Goal: Check status: Check status

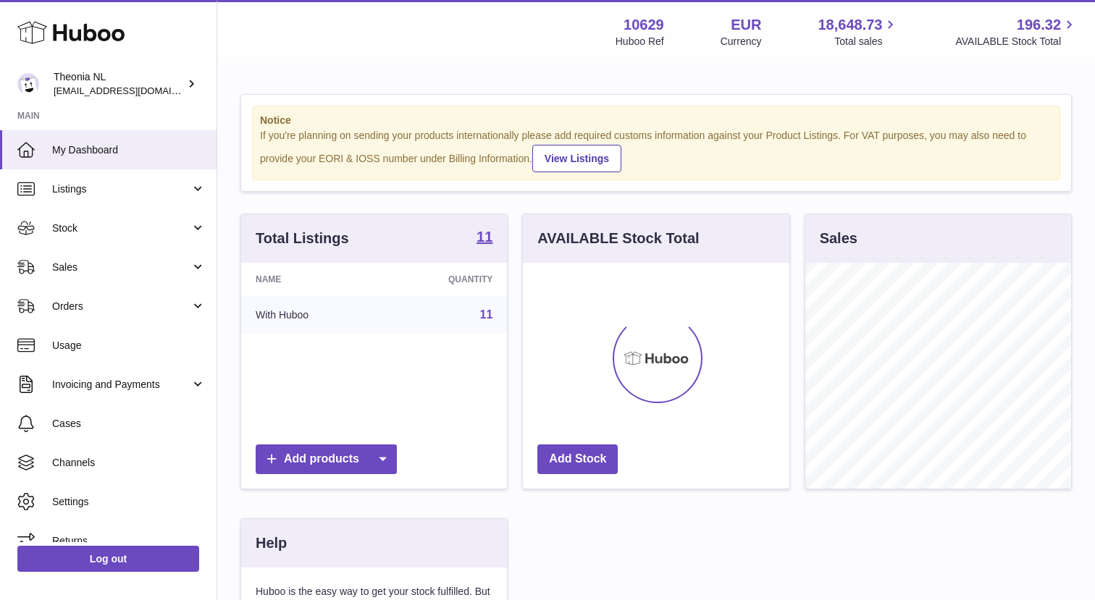
scroll to position [226, 266]
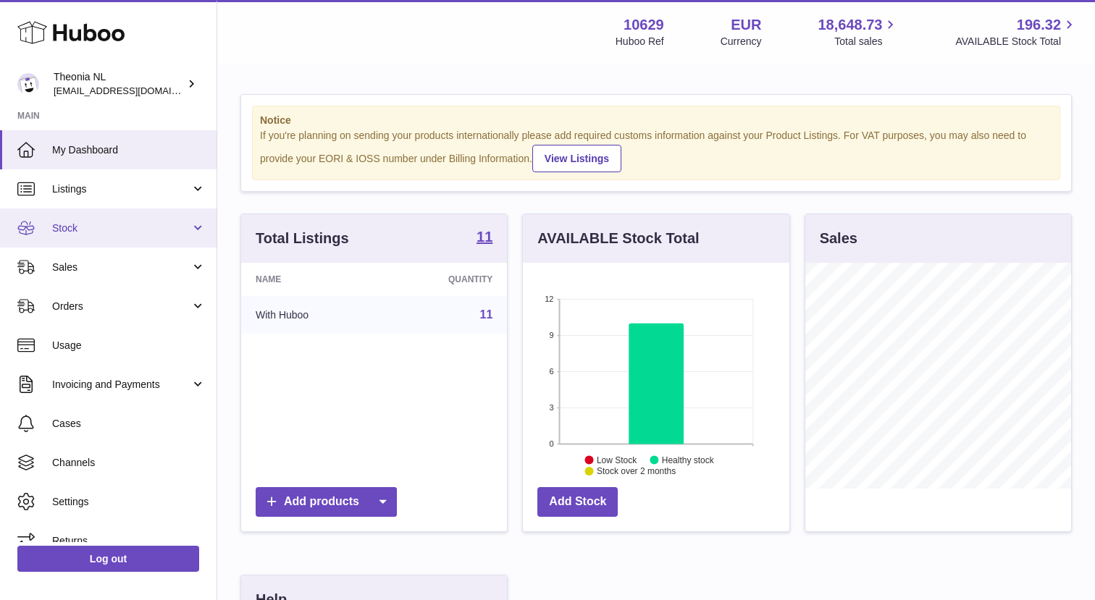
click at [175, 222] on span "Stock" at bounding box center [121, 229] width 138 height 14
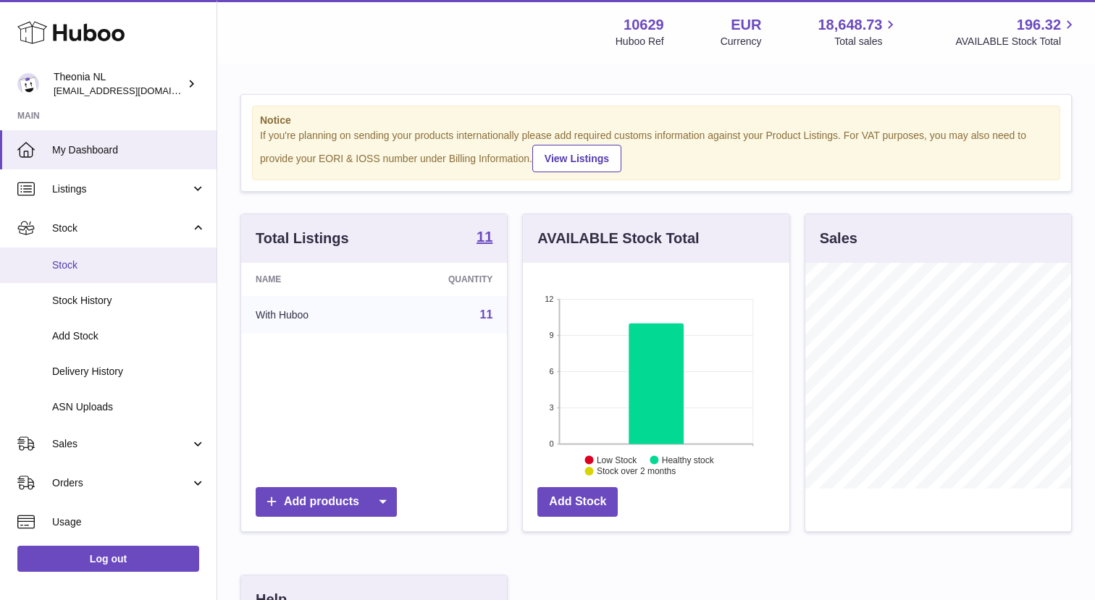
click at [160, 274] on link "Stock" at bounding box center [108, 265] width 217 height 35
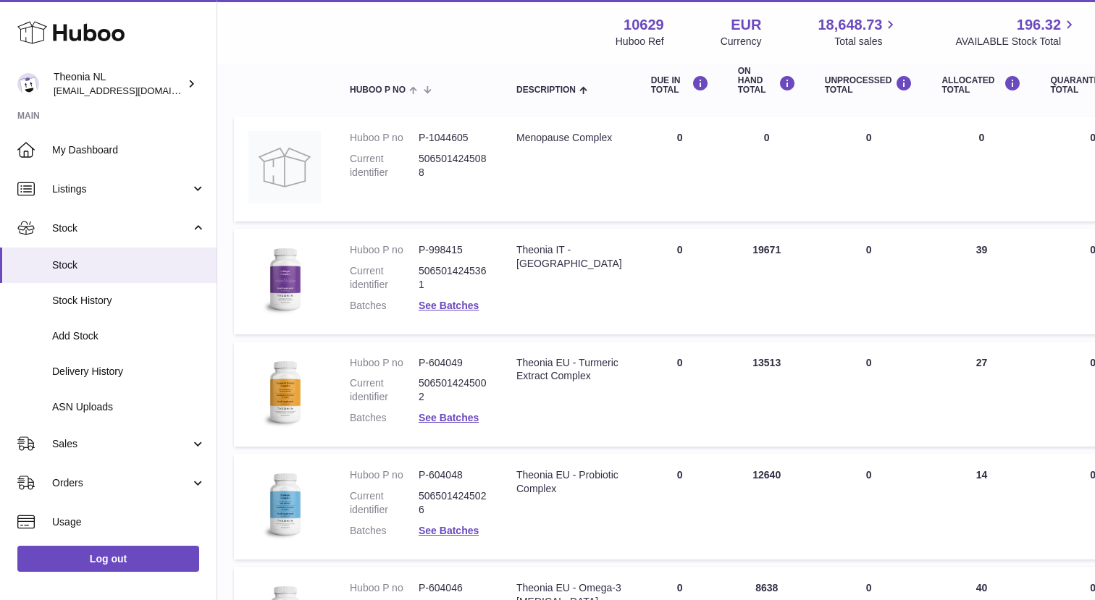
scroll to position [0, 7]
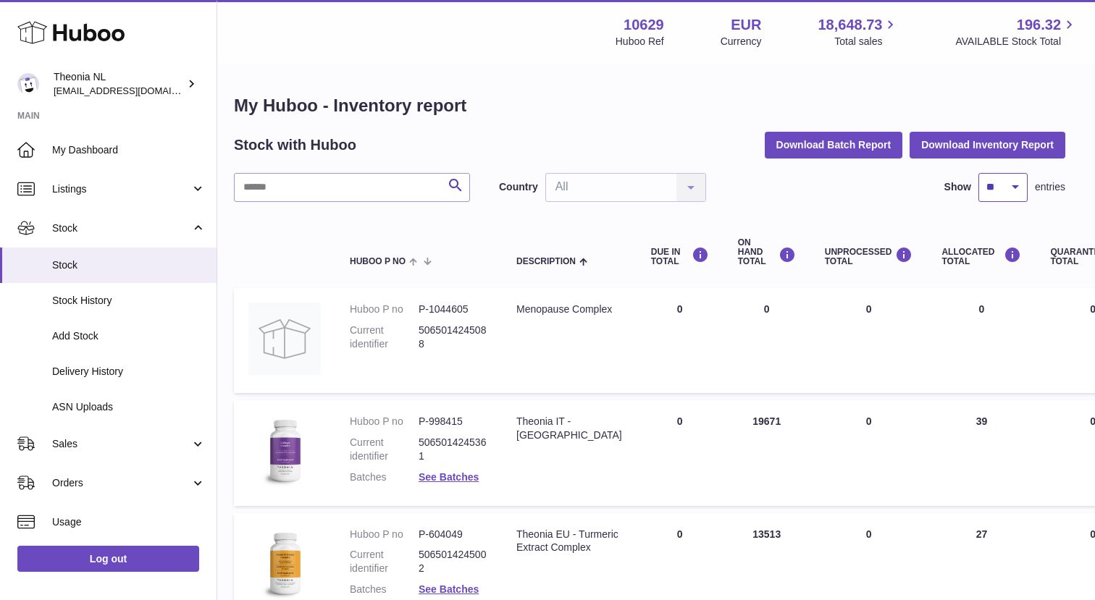
click at [996, 192] on select "** ** ** ***" at bounding box center [1002, 187] width 49 height 29
select select "***"
click at [978, 173] on select "** ** ** ***" at bounding box center [1002, 187] width 49 height 29
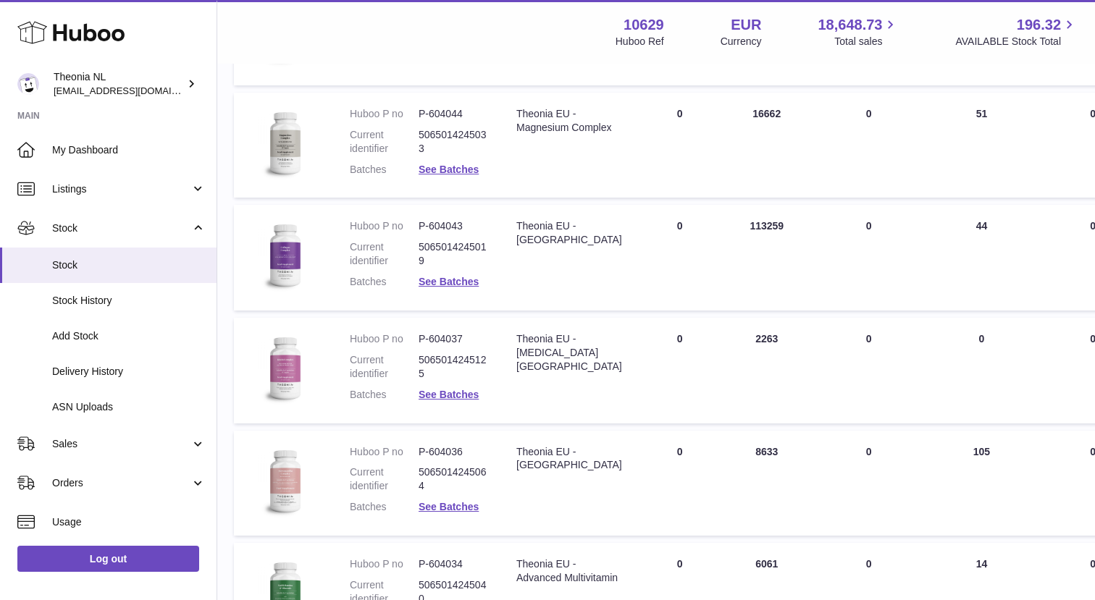
scroll to position [877, 7]
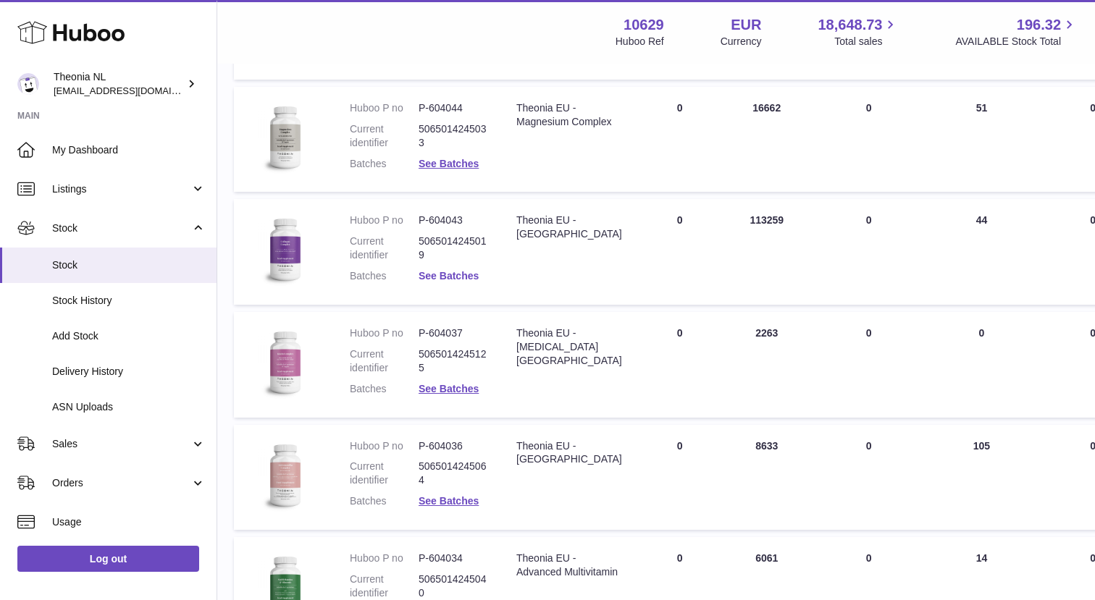
click at [469, 277] on link "See Batches" at bounding box center [449, 276] width 60 height 12
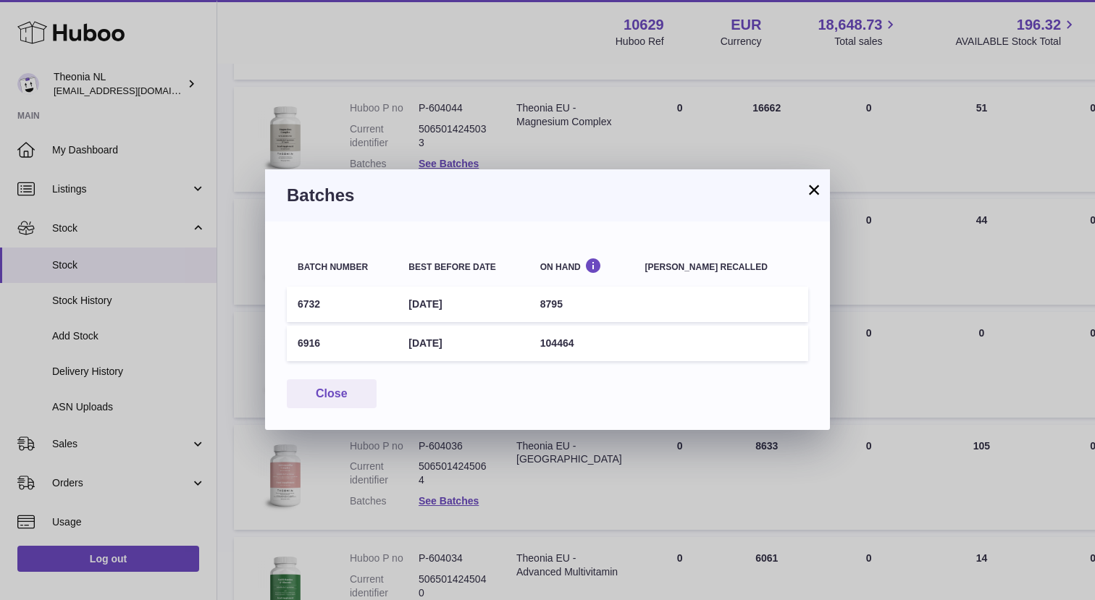
click at [306, 303] on td "6732" at bounding box center [342, 304] width 111 height 35
copy td "6732"
click at [605, 148] on div "× Batches Batch number Best before date On Hand Batch recalled 6732 1st Feb 202…" at bounding box center [547, 300] width 1095 height 600
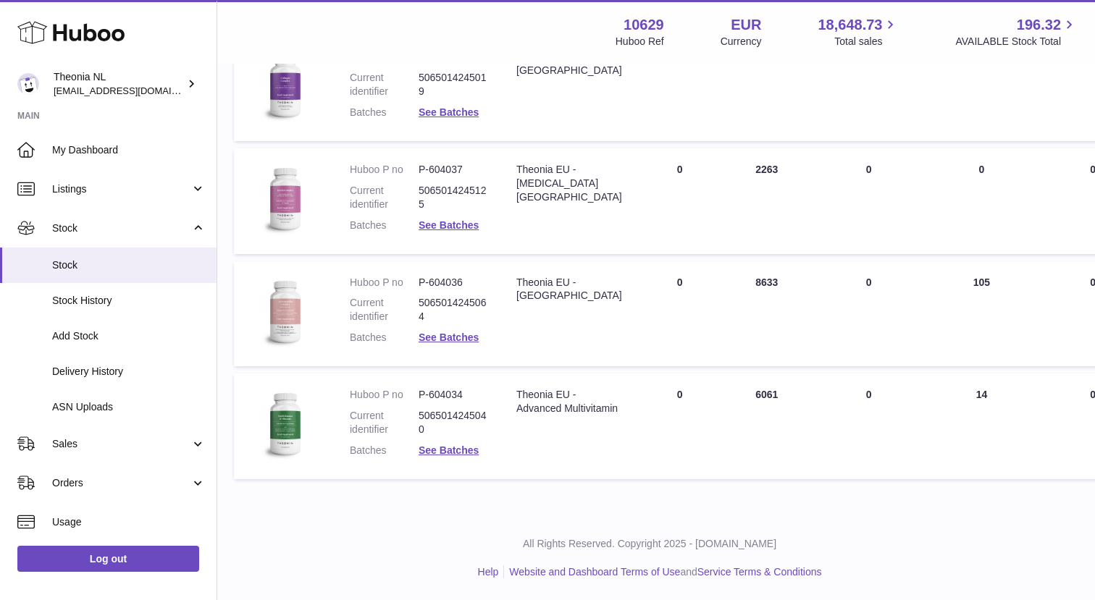
scroll to position [1041, 7]
click at [457, 331] on dd "See Batches" at bounding box center [453, 338] width 69 height 14
click at [455, 338] on link "See Batches" at bounding box center [449, 338] width 60 height 12
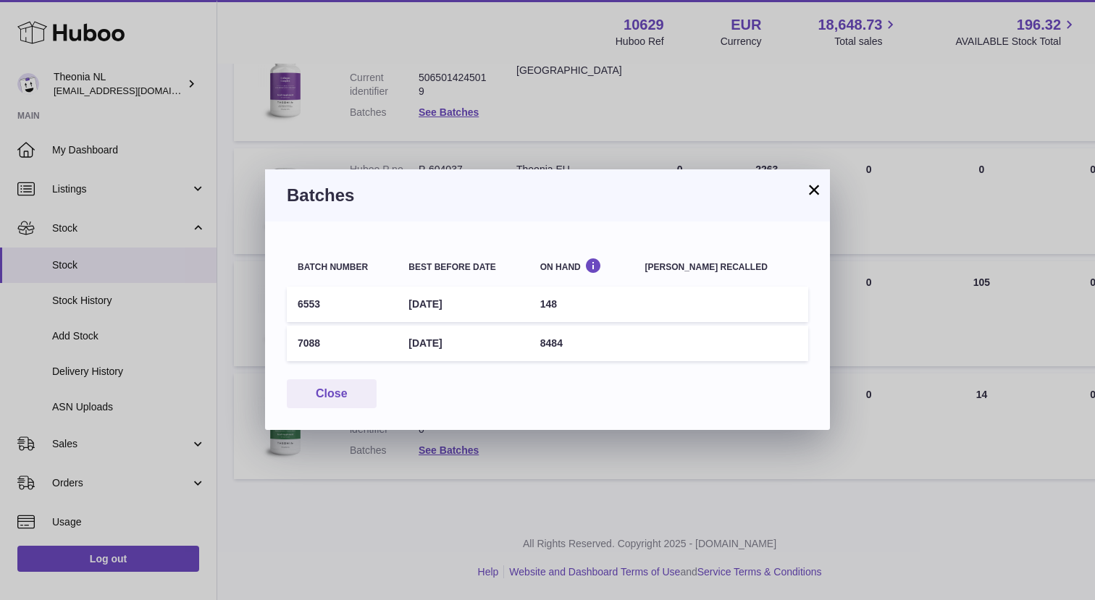
click at [305, 340] on td "7088" at bounding box center [342, 343] width 111 height 35
copy td "7088"
click at [883, 360] on div "× Batches Batch number Best before date On Hand Batch recalled 6553 1st Nov 202…" at bounding box center [547, 300] width 1095 height 600
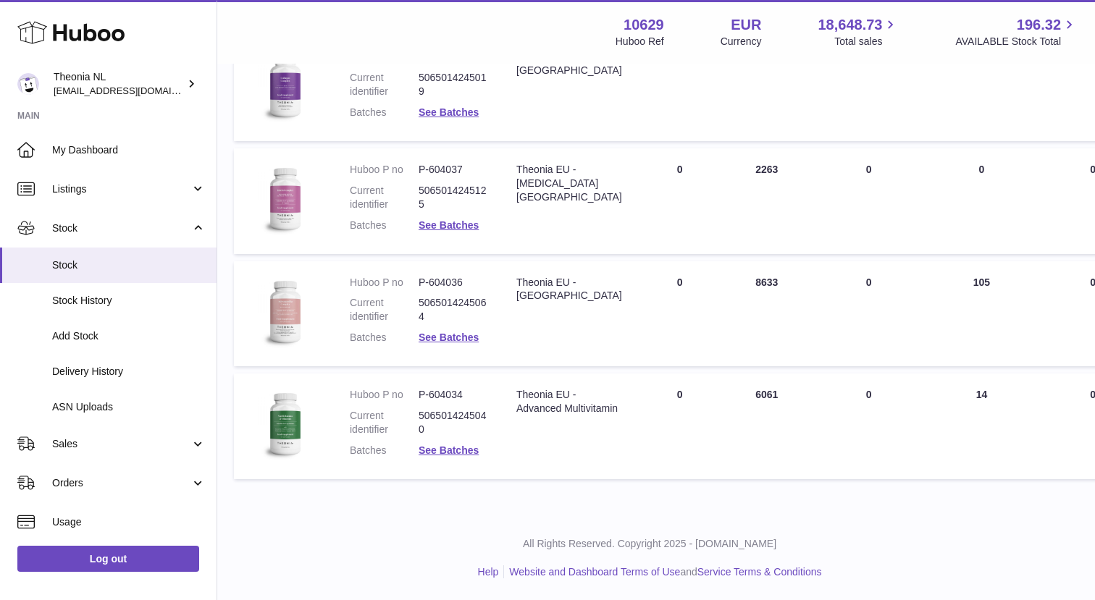
click at [444, 284] on dd "P-604036" at bounding box center [453, 283] width 69 height 14
copy dl "P-604036"
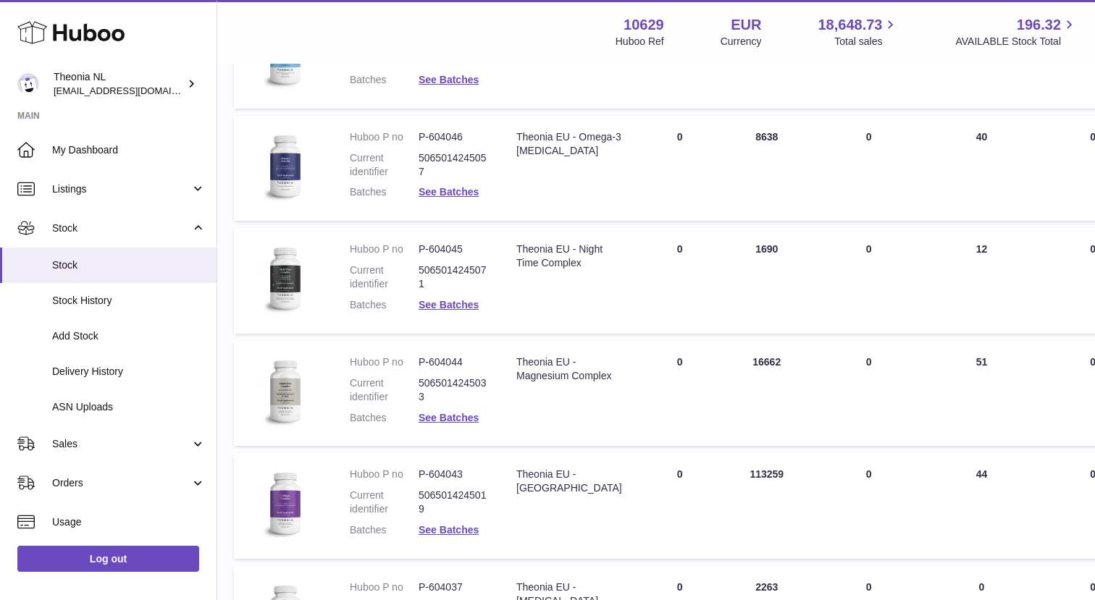
scroll to position [621, 7]
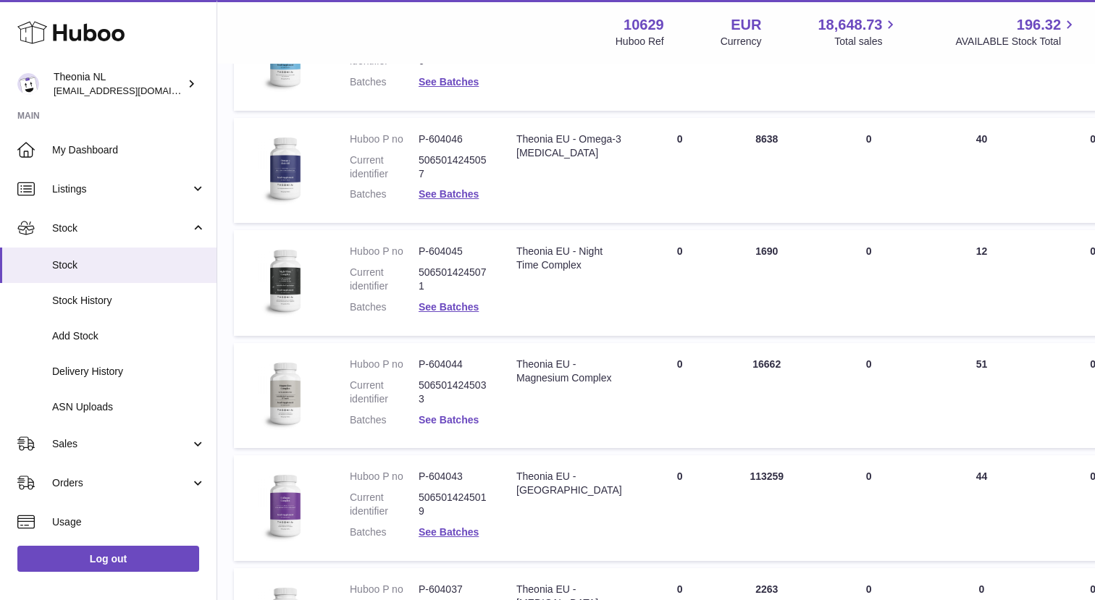
click at [462, 419] on link "See Batches" at bounding box center [449, 420] width 60 height 12
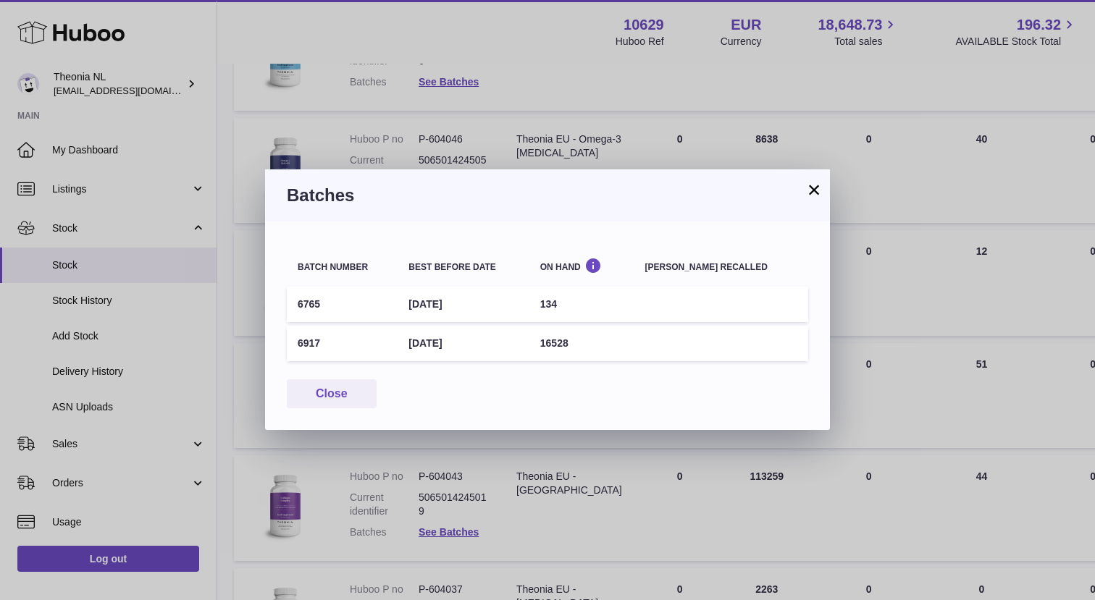
click at [314, 340] on td "6917" at bounding box center [342, 343] width 111 height 35
copy td "6917"
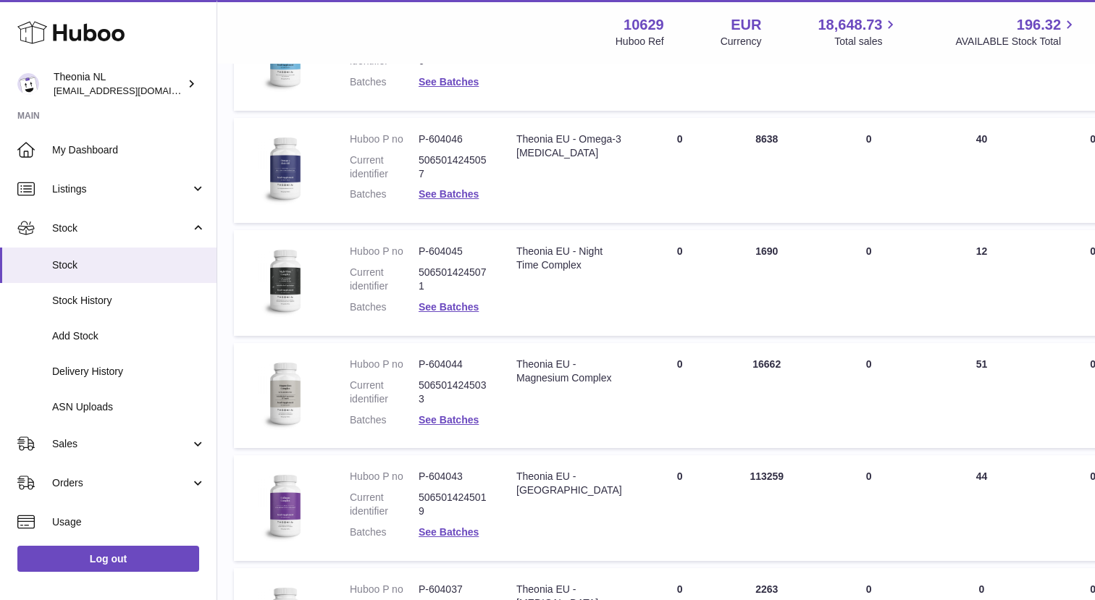
click at [623, 134] on div at bounding box center [547, 300] width 1095 height 600
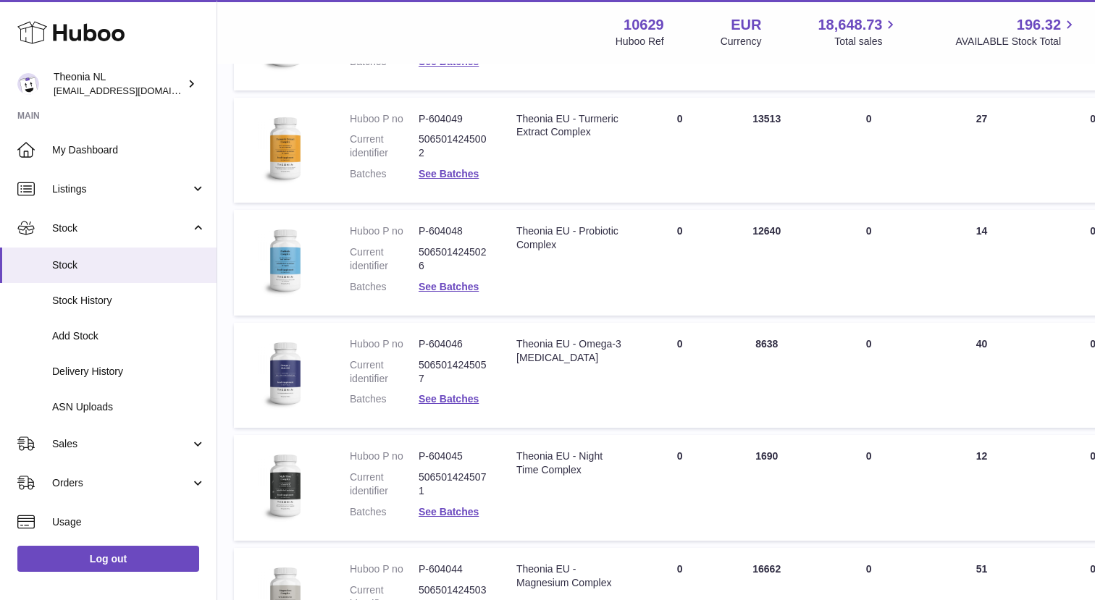
scroll to position [412, 7]
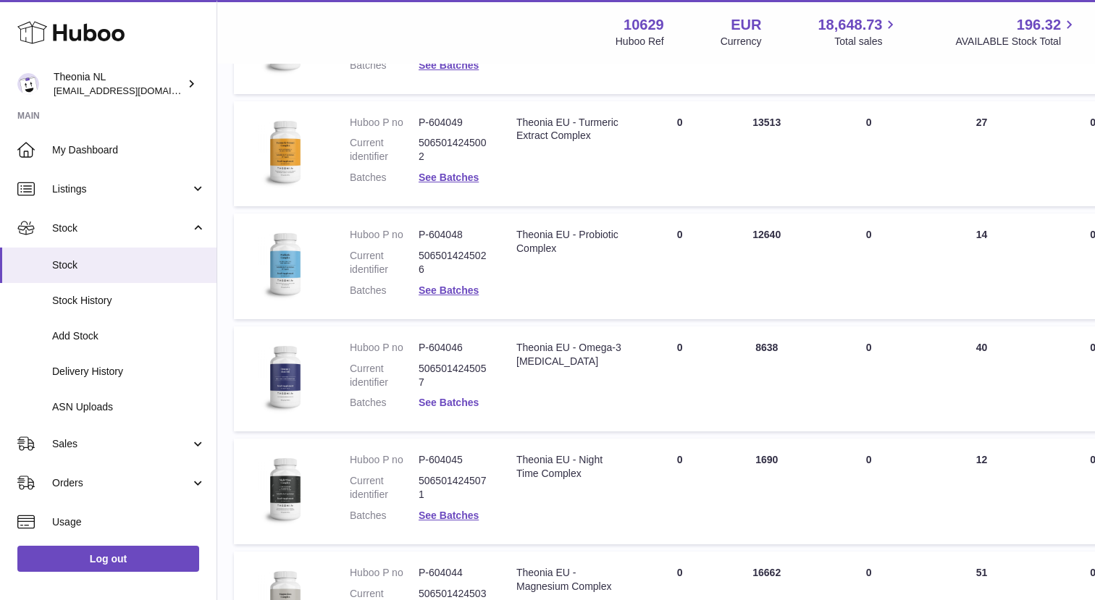
click at [453, 402] on link "See Batches" at bounding box center [449, 403] width 60 height 12
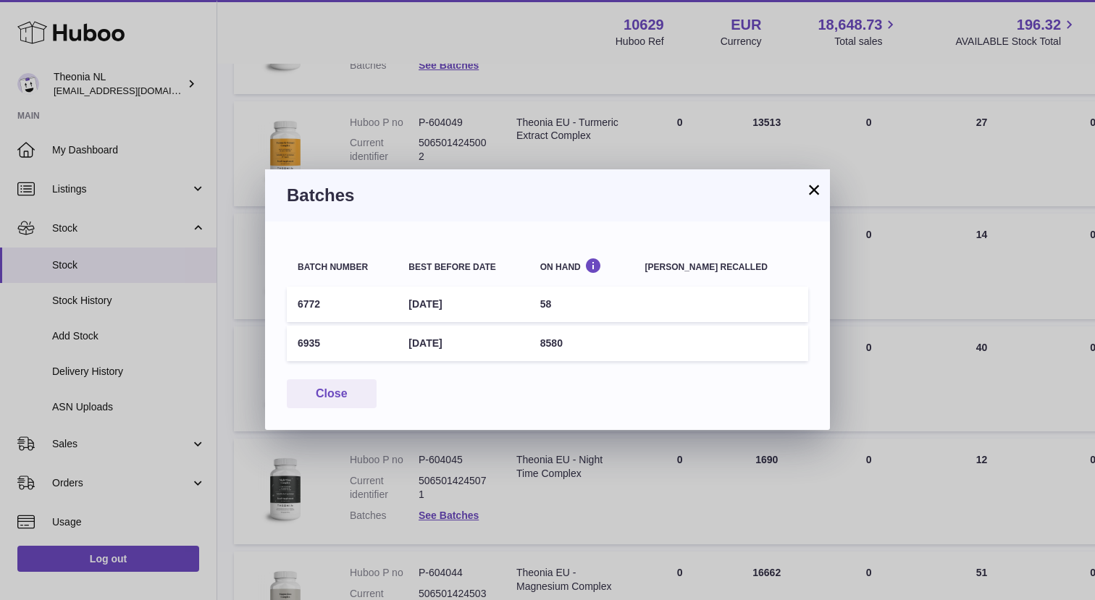
click at [311, 342] on td "6935" at bounding box center [342, 343] width 111 height 35
copy td "6935"
click at [619, 485] on div "× Batches Batch number Best before date On Hand Batch recalled 6772 1st Mar 202…" at bounding box center [547, 300] width 1095 height 600
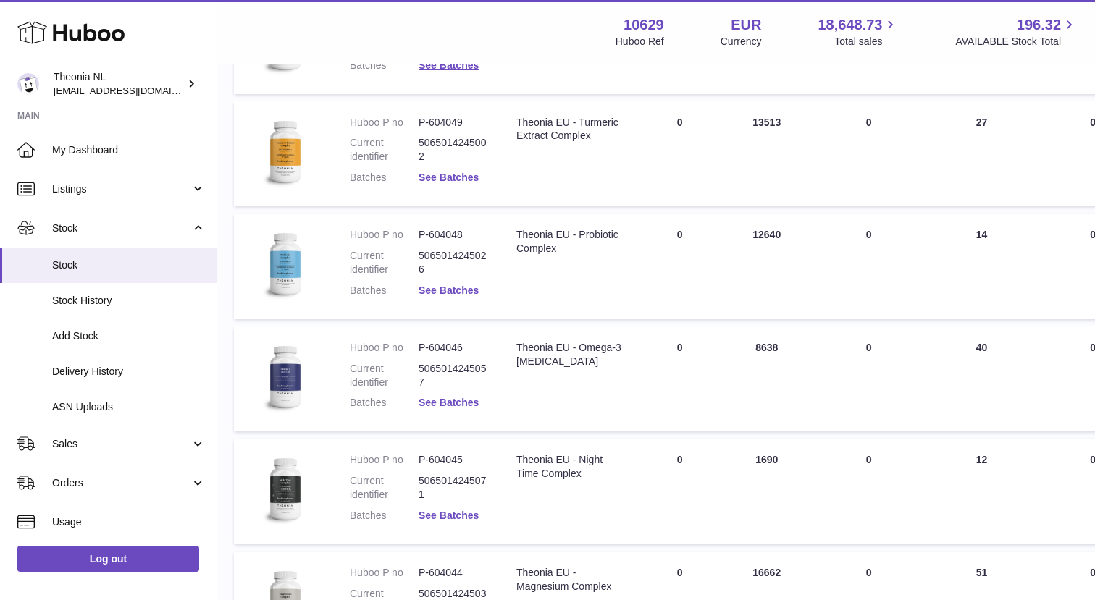
click at [440, 351] on dd "P-604046" at bounding box center [453, 348] width 69 height 14
copy dl "P-604046"
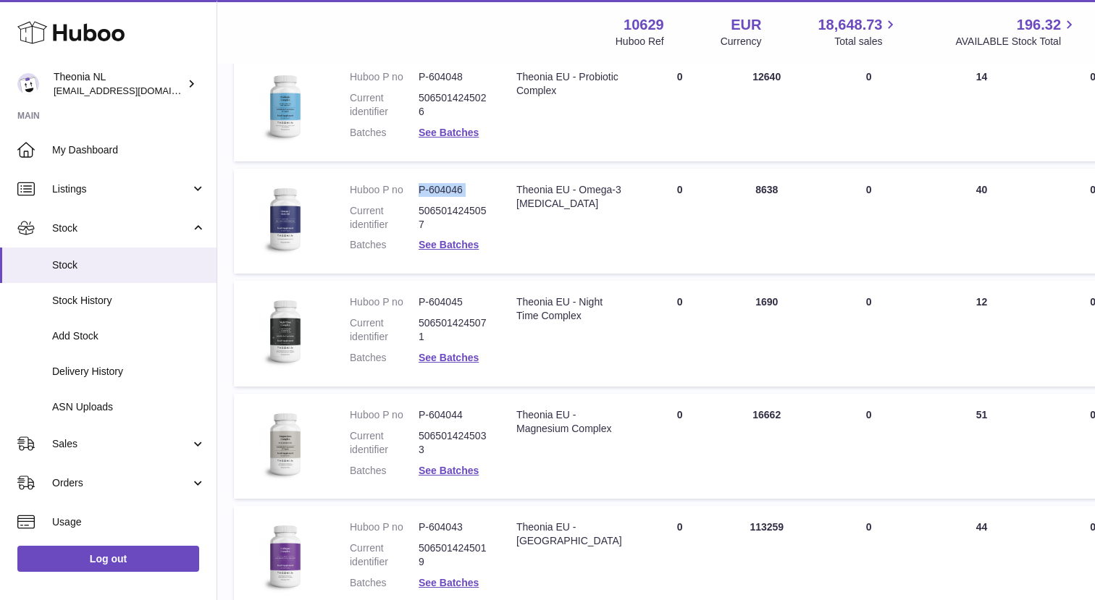
scroll to position [684, 7]
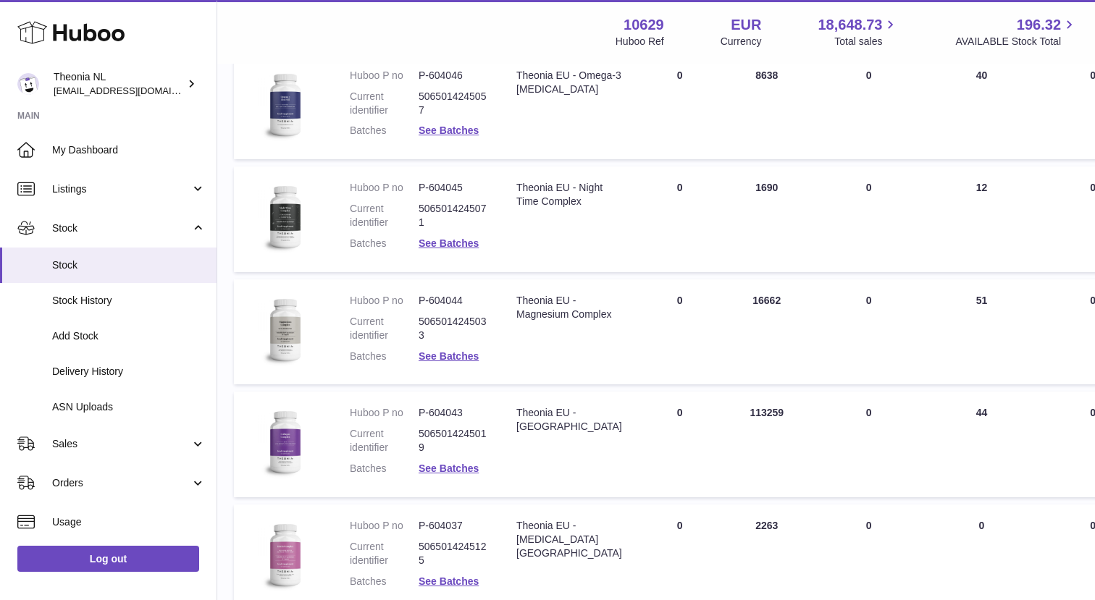
click at [453, 302] on dd "P-604044" at bounding box center [453, 301] width 69 height 14
copy dl "P-604044"
